Goal: Task Accomplishment & Management: Manage account settings

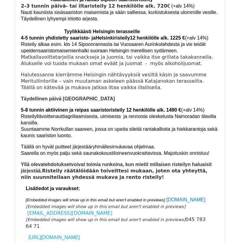
scroll to position [273, 0]
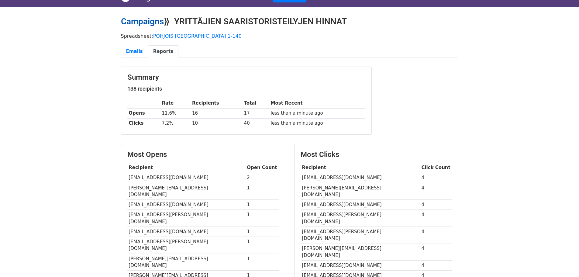
click at [145, 20] on link "Campaigns" at bounding box center [142, 21] width 43 height 10
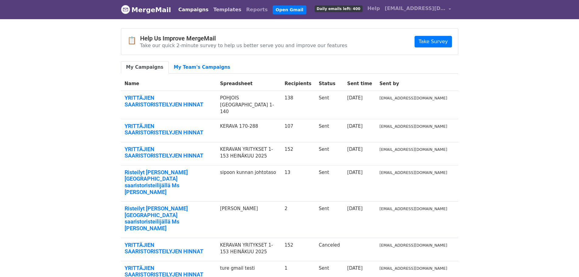
click at [215, 11] on link "Templates" at bounding box center [227, 10] width 33 height 12
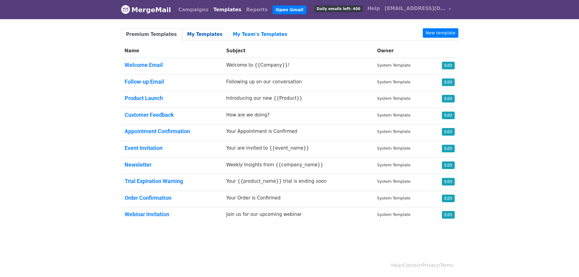
click at [185, 34] on link "My Templates" at bounding box center [205, 34] width 46 height 12
